Goal: Task Accomplishment & Management: Manage account settings

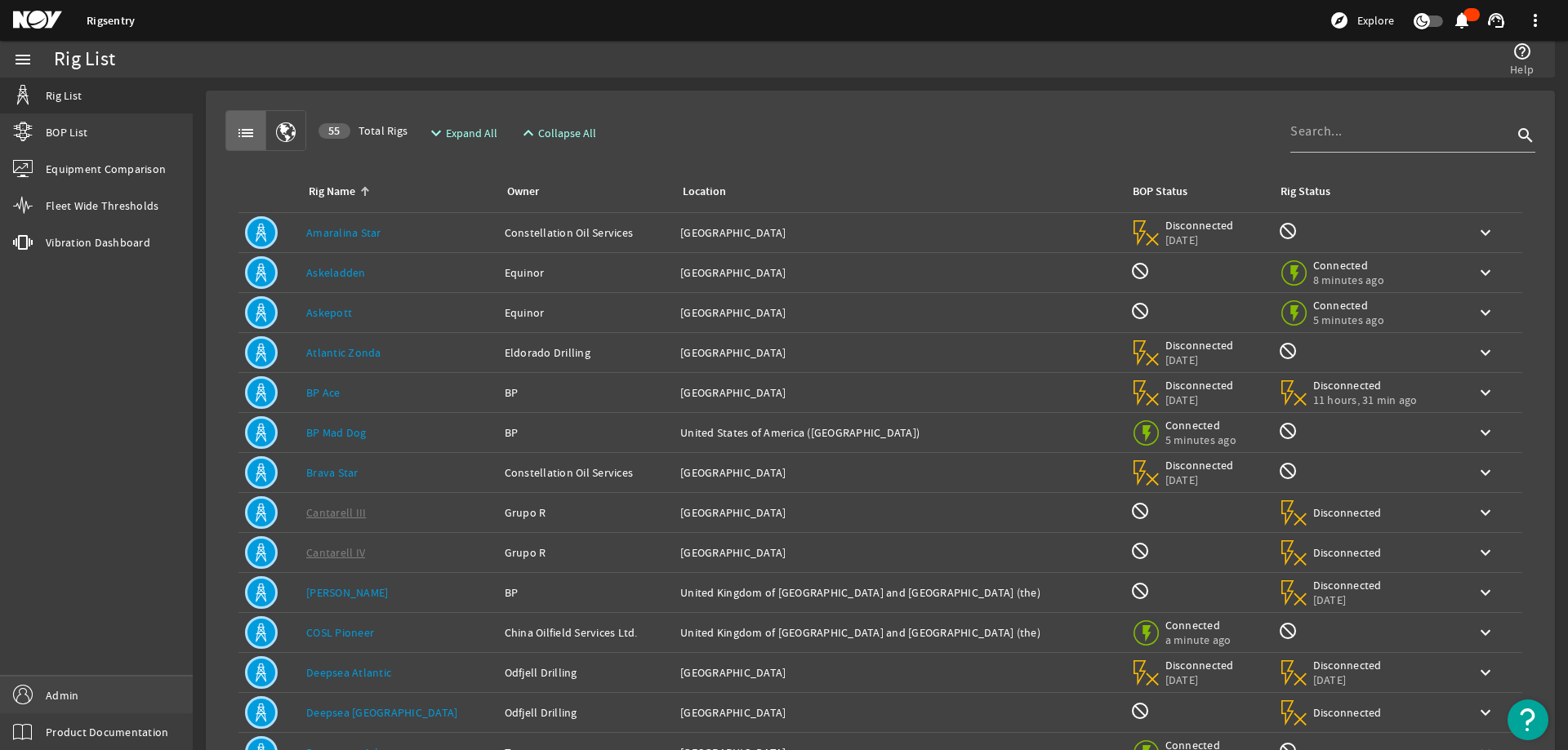
click at [58, 685] on link "Admin" at bounding box center [96, 695] width 193 height 37
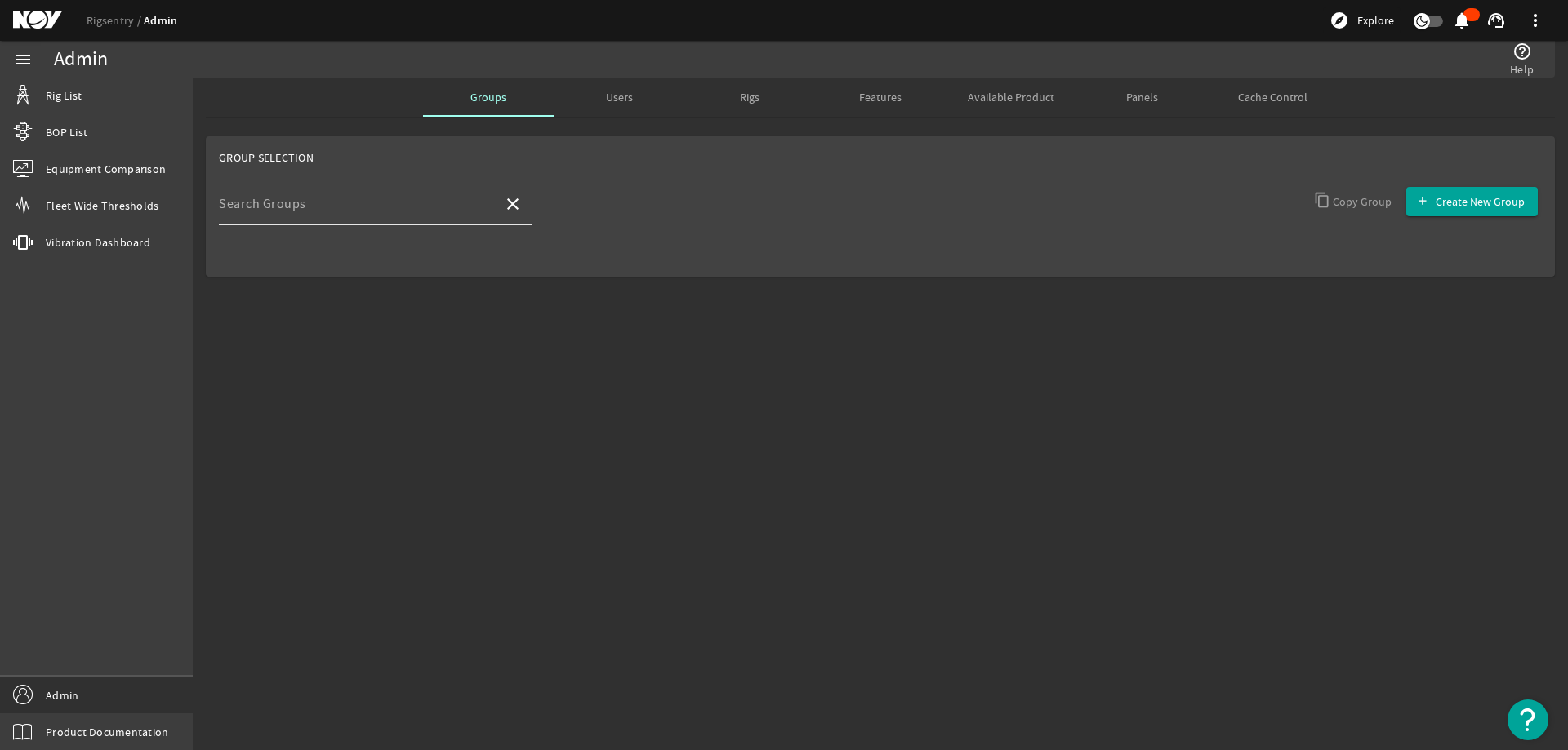
click at [346, 201] on input "Search Groups" at bounding box center [354, 211] width 271 height 20
type input "D"
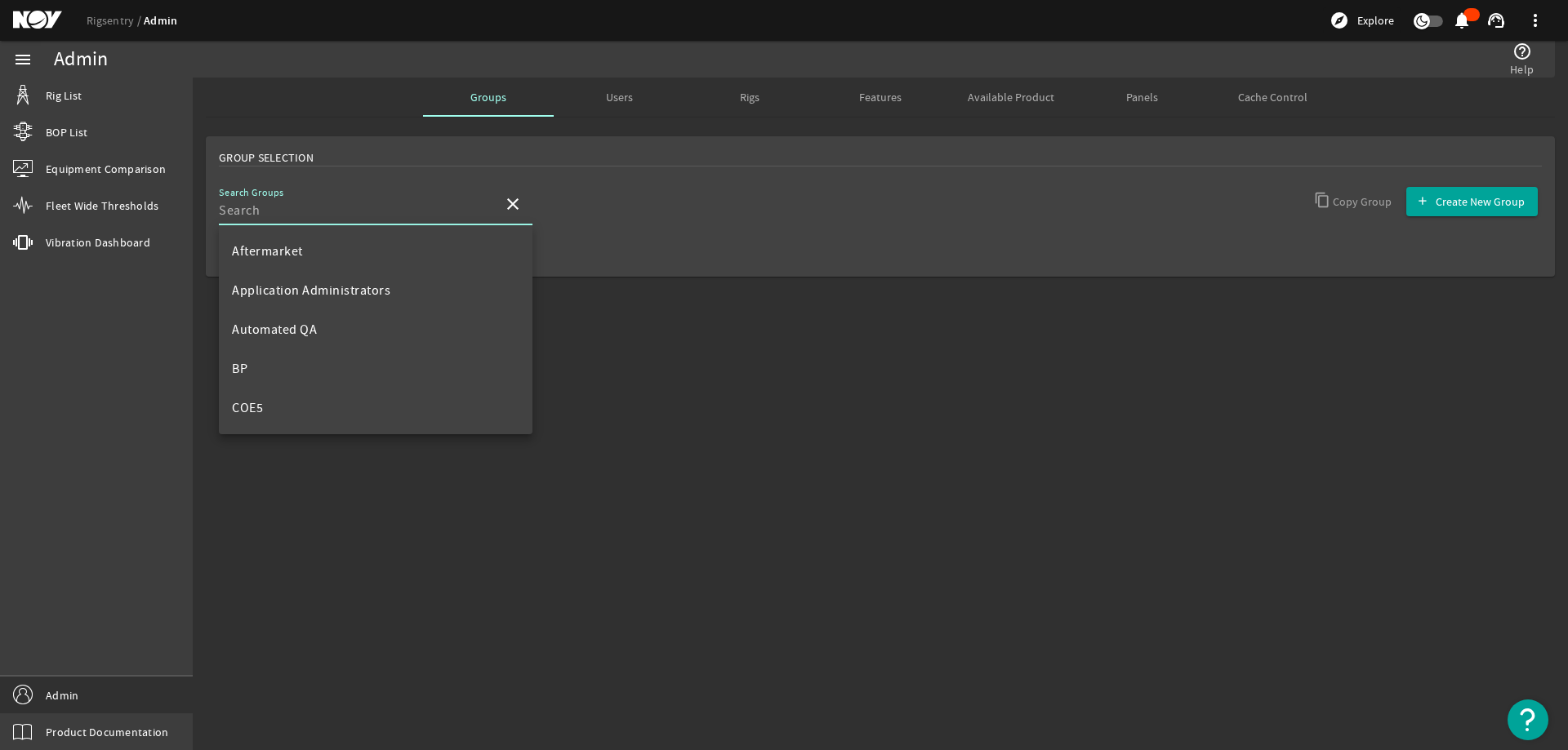
click at [1011, 87] on span "Available Product" at bounding box center [1011, 96] width 87 height 39
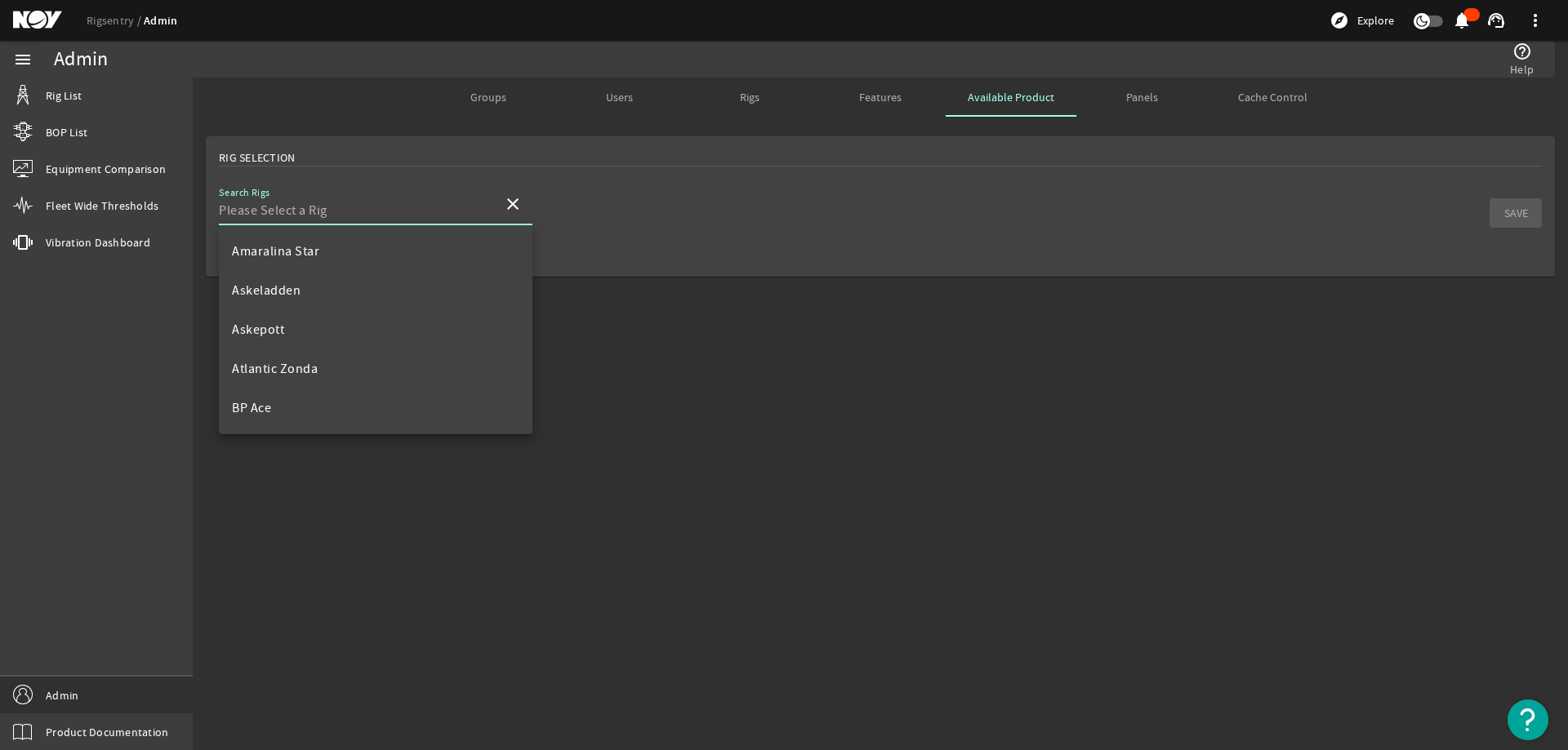
click at [322, 202] on input "Search Rigs" at bounding box center [354, 211] width 271 height 20
click at [285, 404] on span "Noble [PERSON_NAME]" at bounding box center [298, 408] width 135 height 16
type input "Noble [PERSON_NAME]"
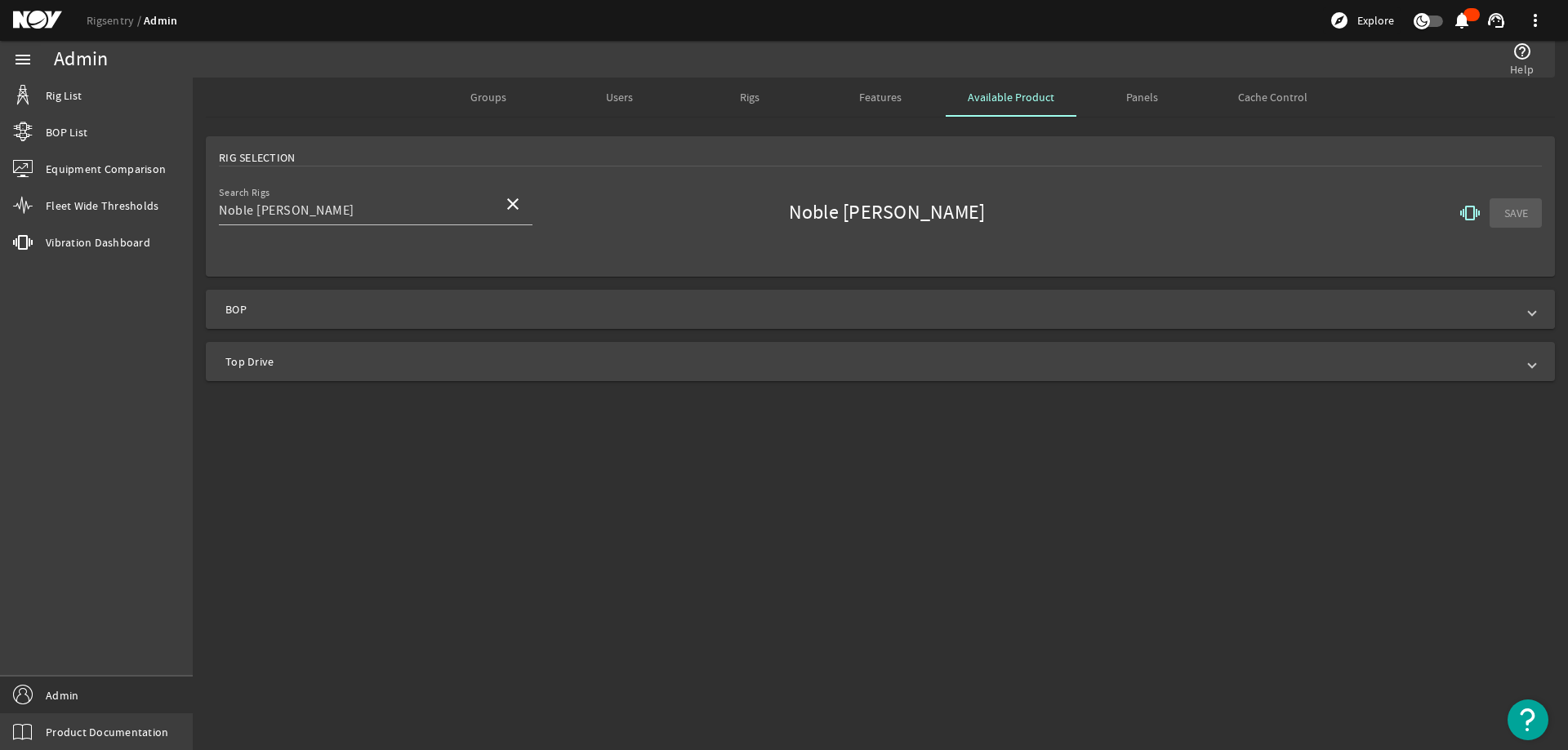
click at [449, 301] on span "BOP" at bounding box center [878, 309] width 1304 height 16
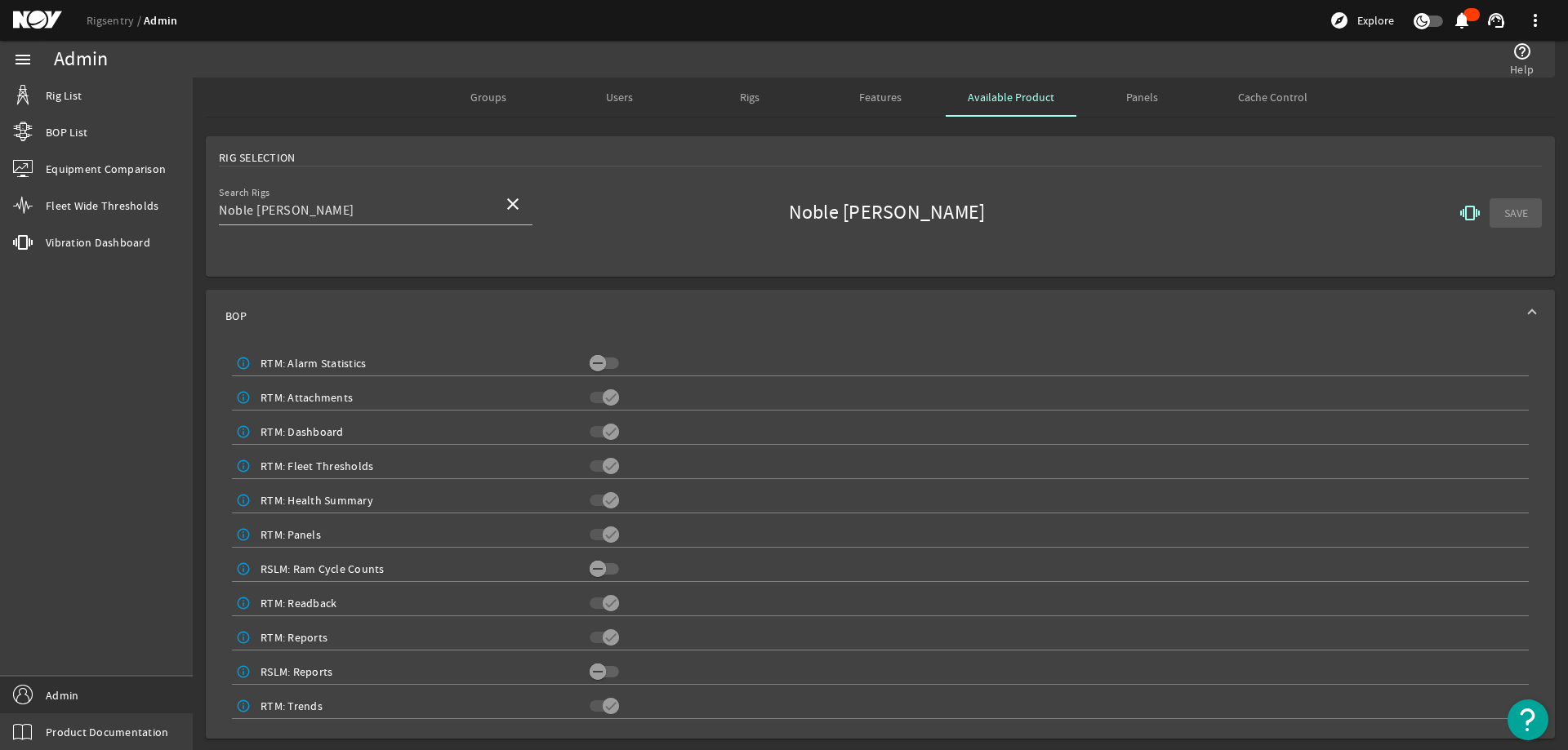
scroll to position [54, 0]
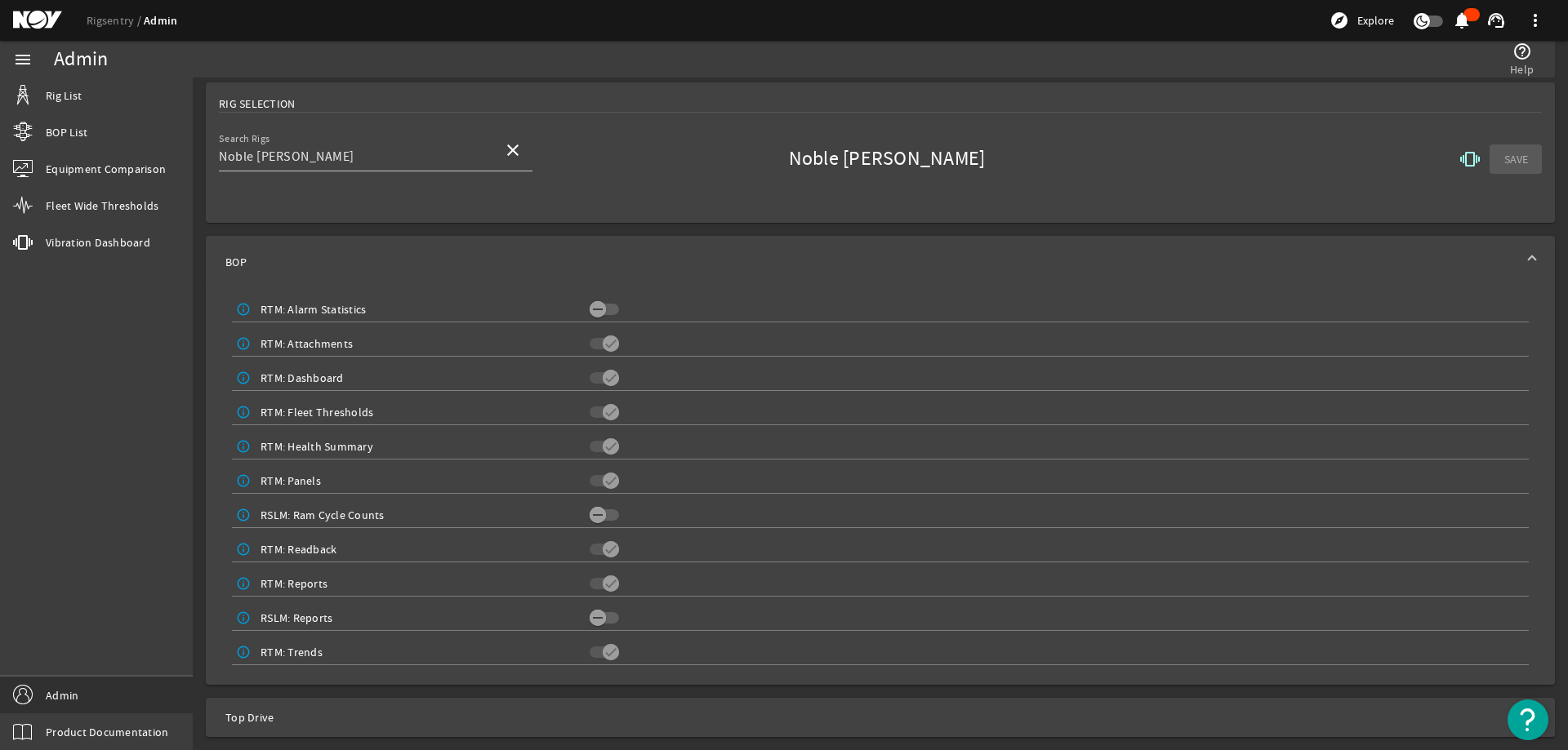
click at [1123, 256] on span "BOP" at bounding box center [878, 262] width 1304 height 16
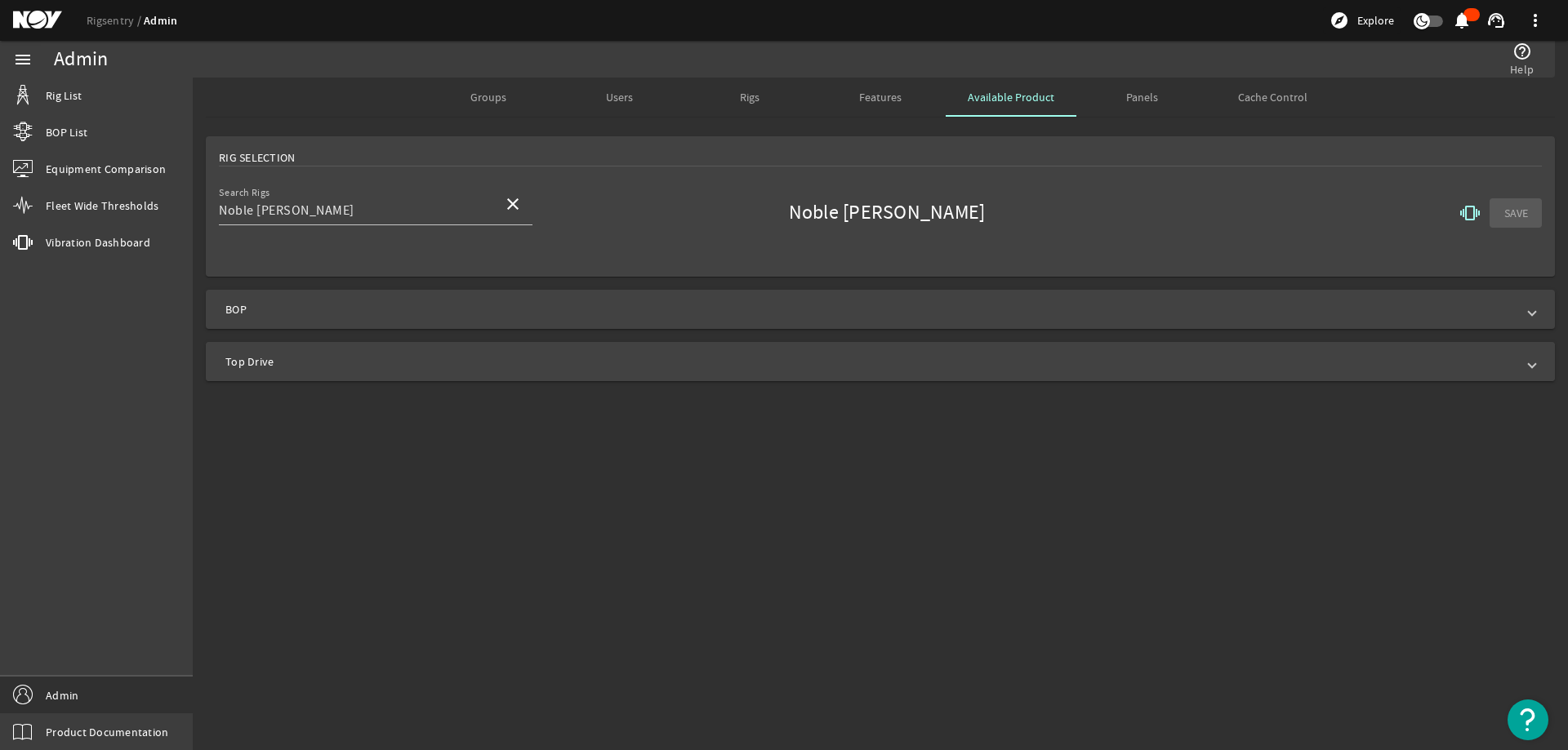
click at [461, 358] on span "Top Drive" at bounding box center [878, 361] width 1304 height 16
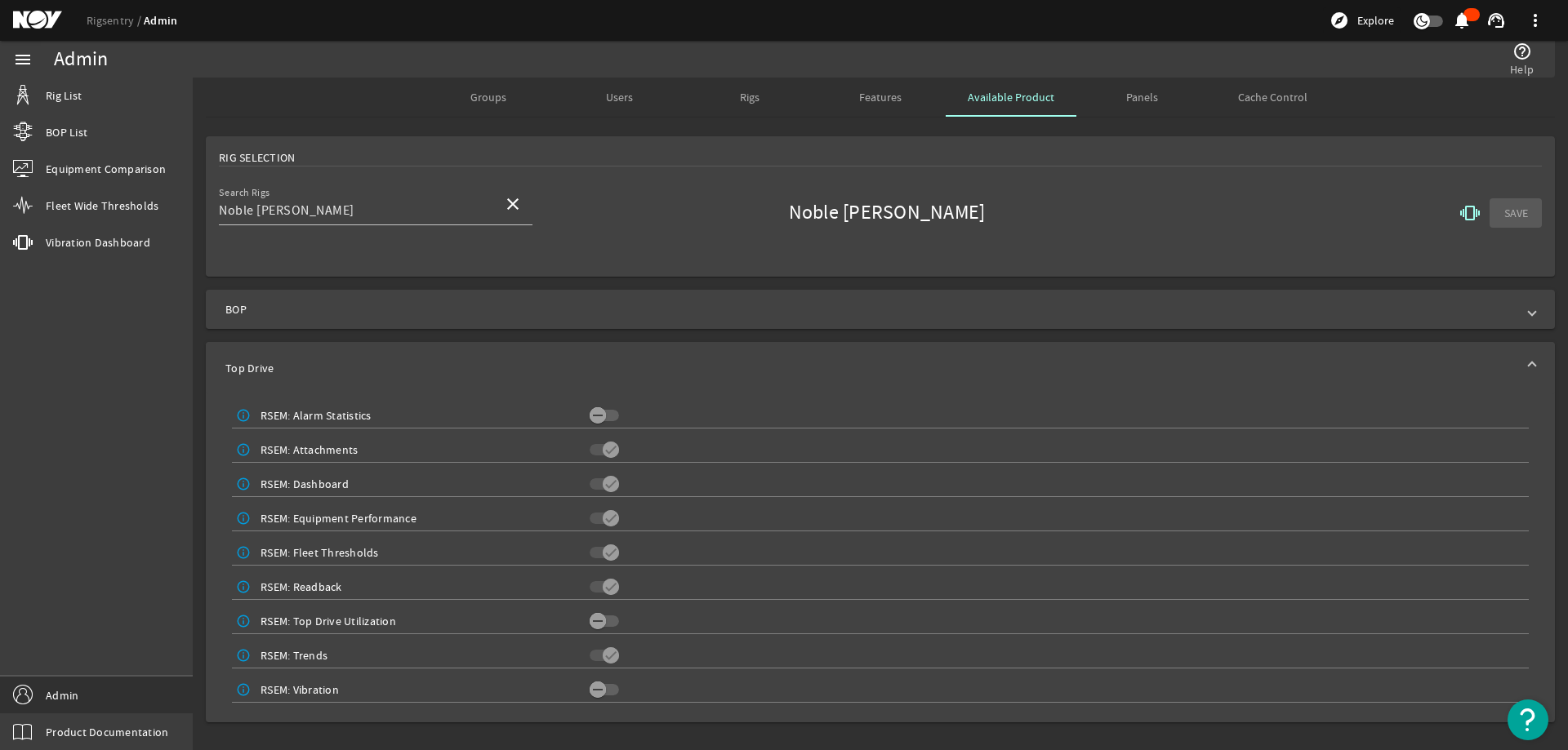
click at [674, 356] on mat-expansion-panel-header "Top Drive" at bounding box center [880, 367] width 1349 height 52
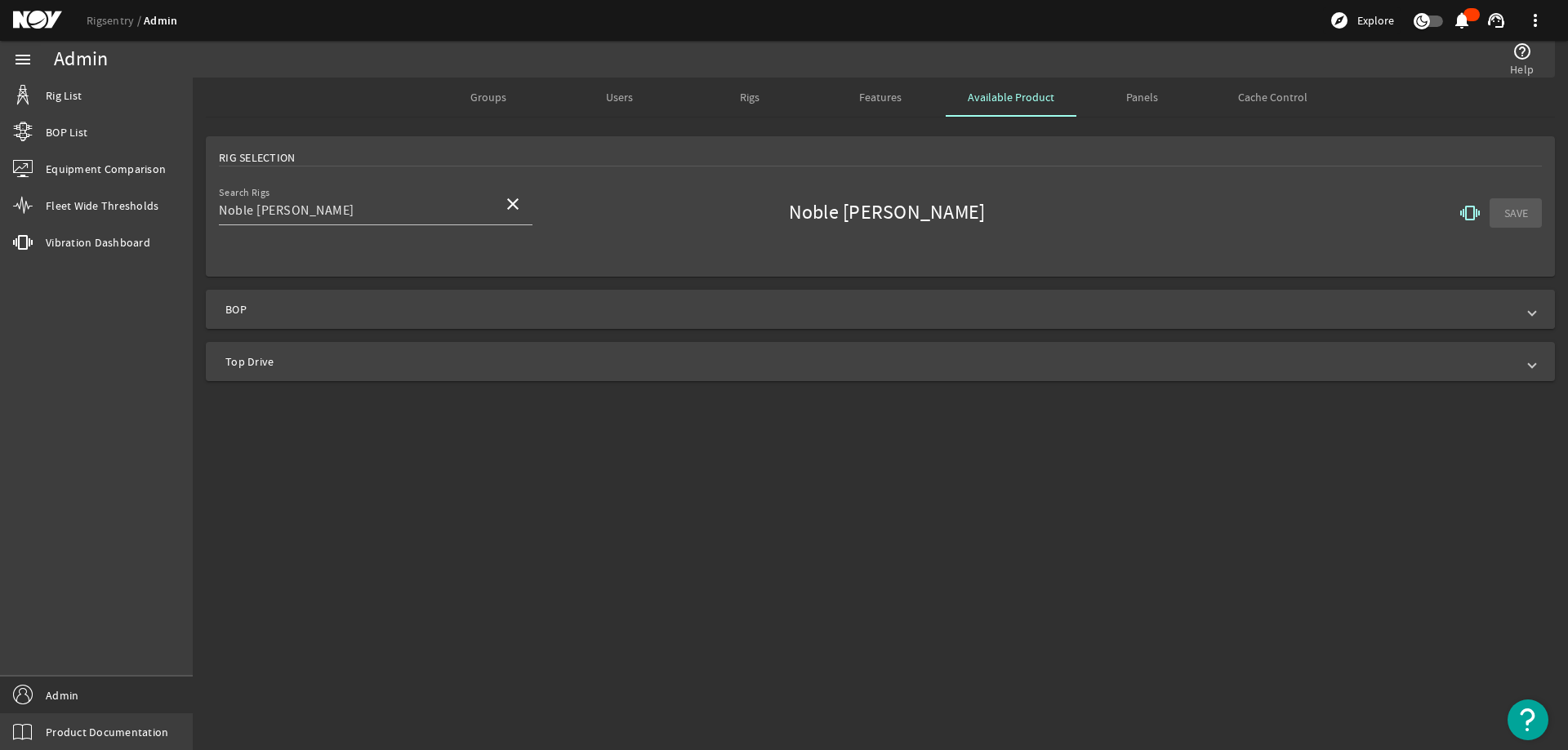
click at [581, 310] on span "BOP" at bounding box center [878, 309] width 1304 height 16
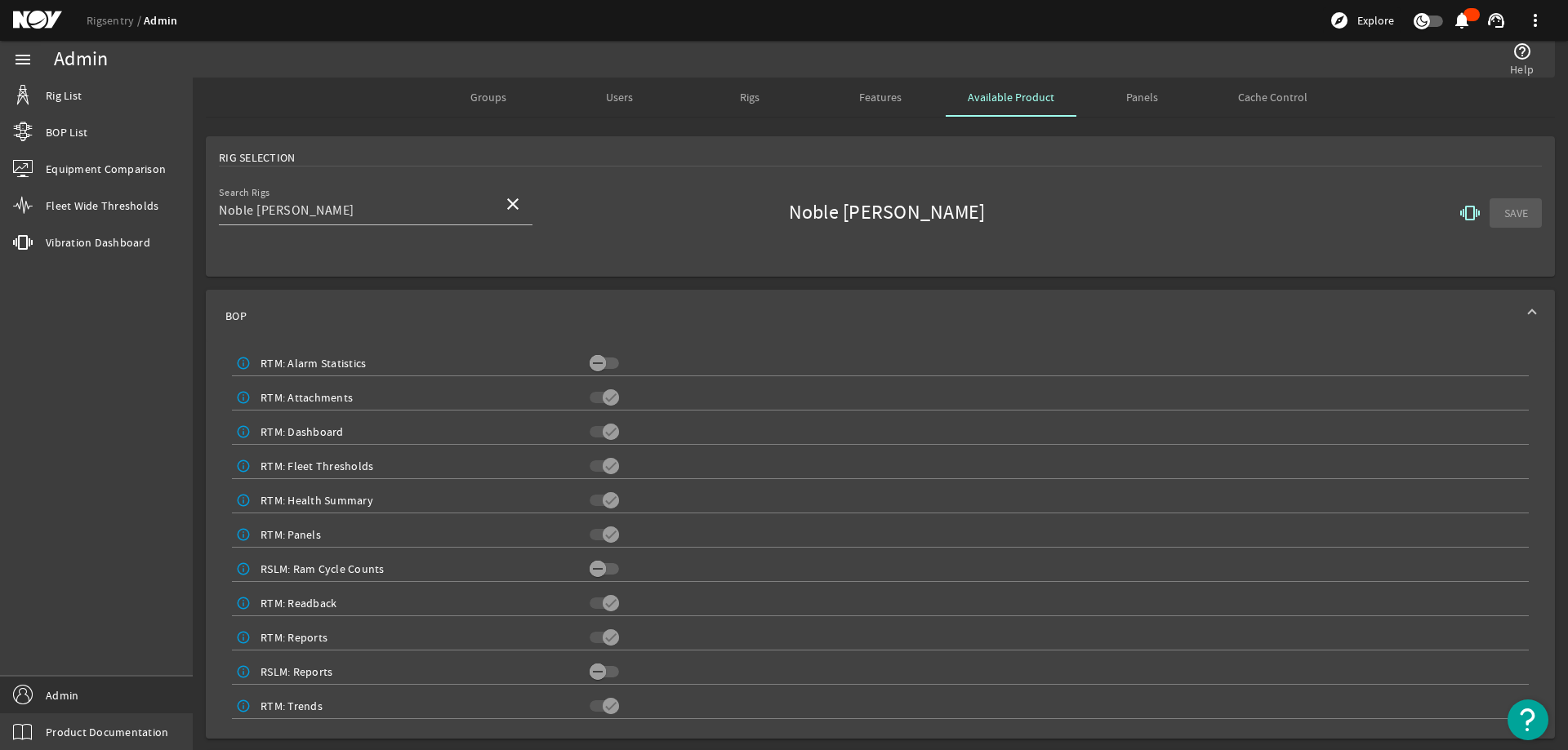
click at [728, 298] on mat-expansion-panel-header "BOP" at bounding box center [880, 315] width 1349 height 52
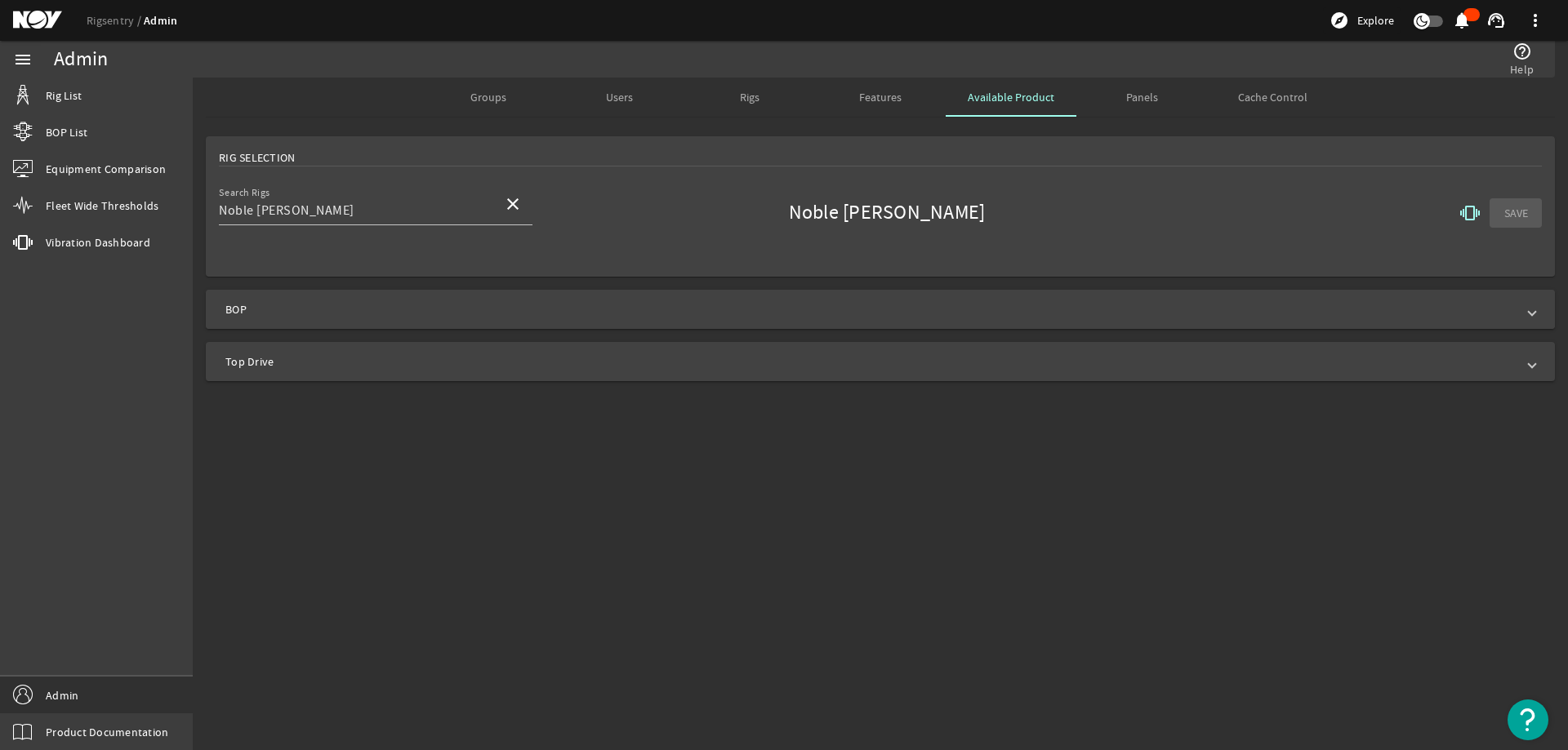
click at [383, 318] on mat-expansion-panel-header "BOP" at bounding box center [880, 309] width 1349 height 39
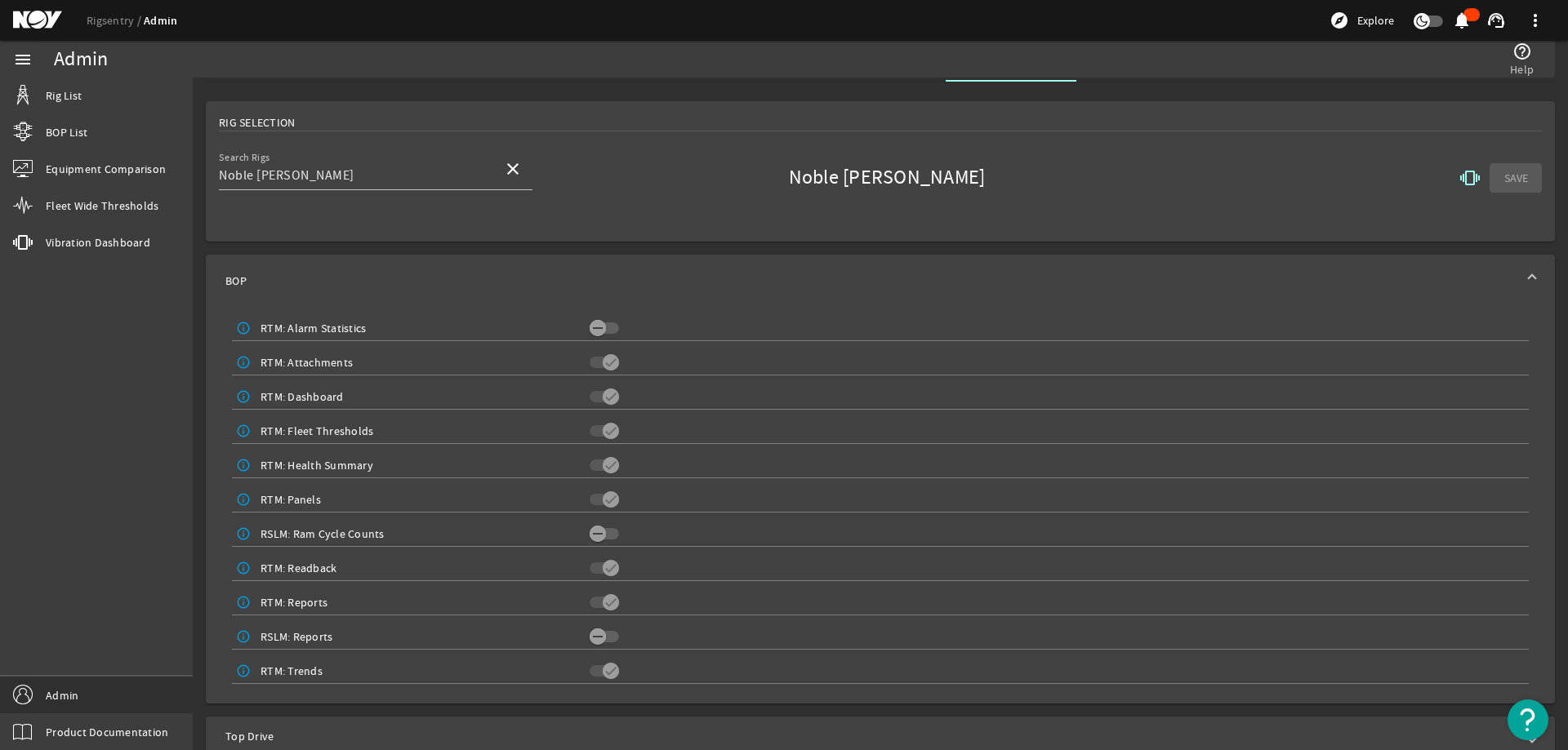
scroll to position [54, 0]
